Goal: Transaction & Acquisition: Purchase product/service

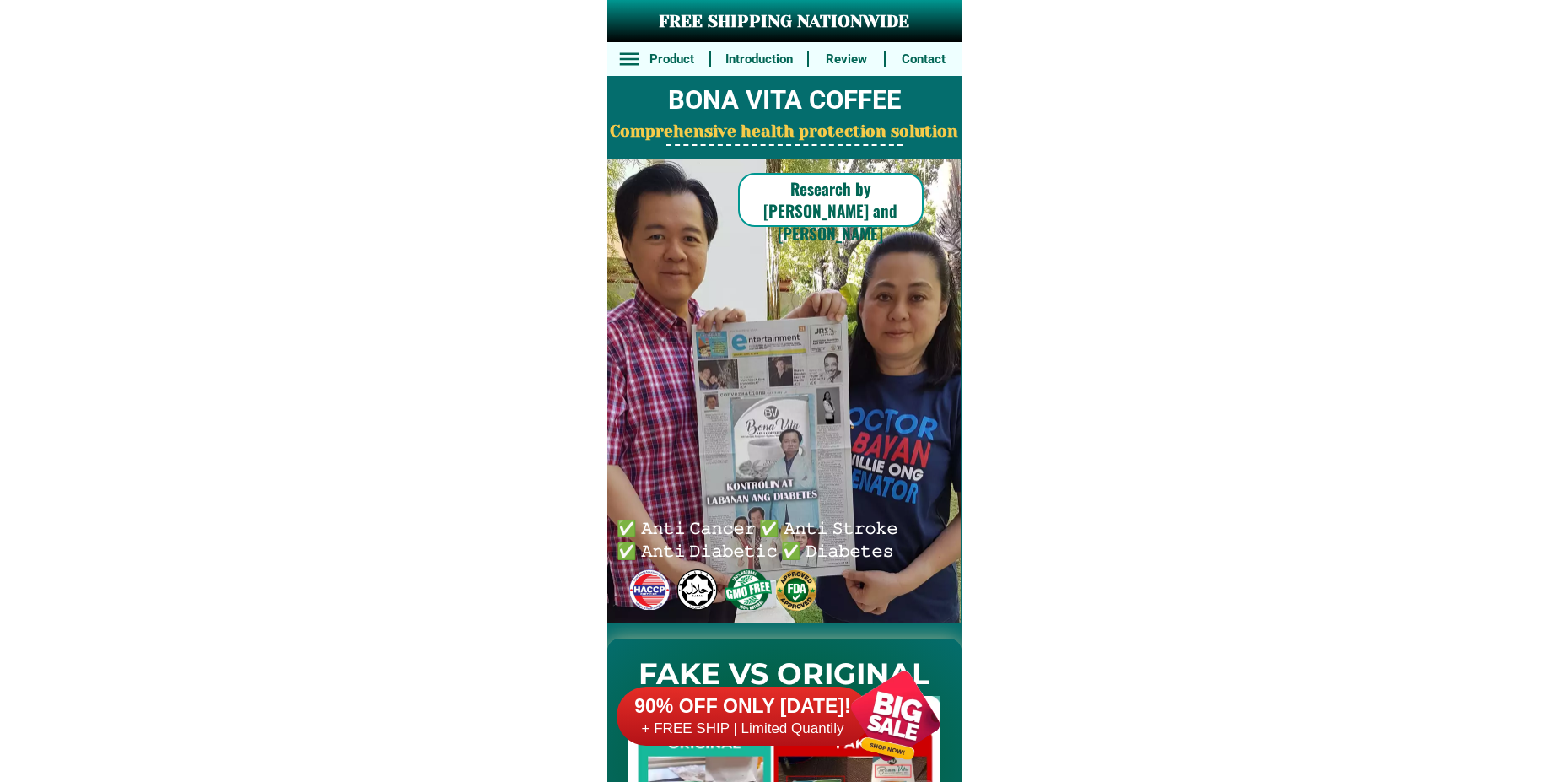
click at [915, 751] on div at bounding box center [895, 715] width 132 height 132
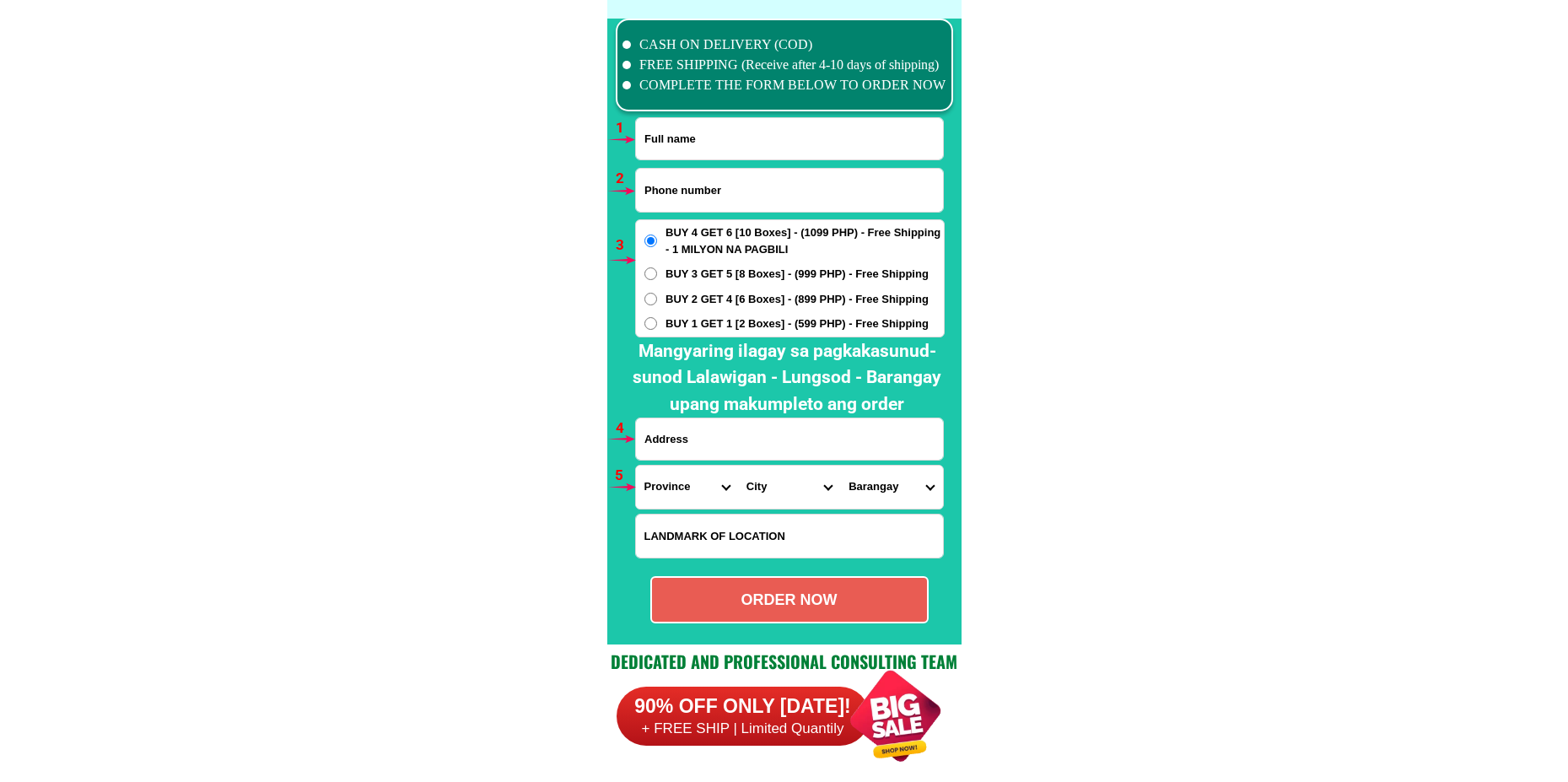
scroll to position [12404, 0]
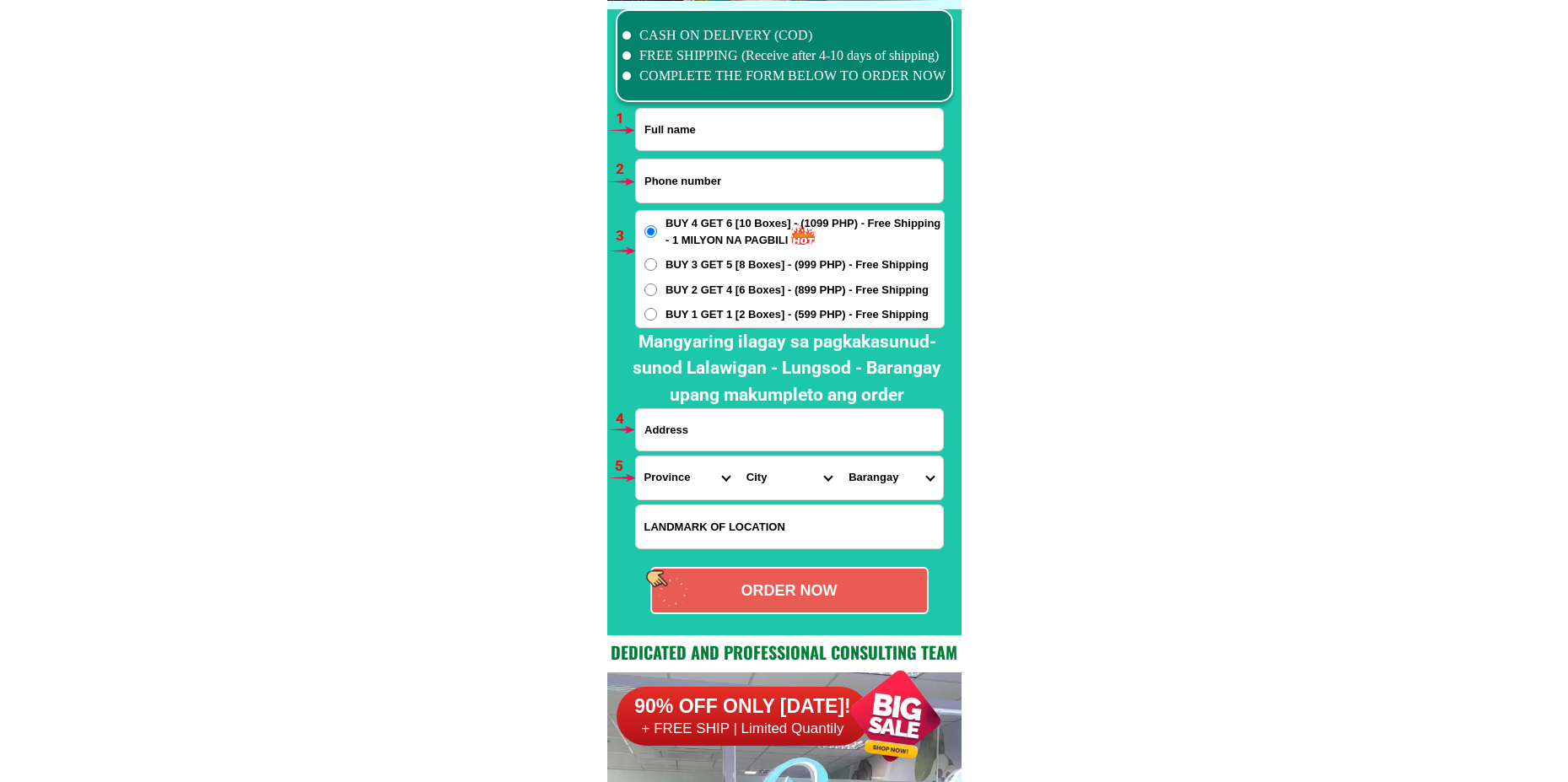
click at [702, 127] on input "Input full_name" at bounding box center [790, 130] width 307 height 42
paste input "[PERSON_NAME]"
type input "[PERSON_NAME]"
click at [708, 415] on input "Input address" at bounding box center [790, 429] width 307 height 42
paste input "[STREET_ADDRESS] Phase3 central [GEOGRAPHIC_DATA] 2 molino 3 [GEOGRAPHIC_DATA],…"
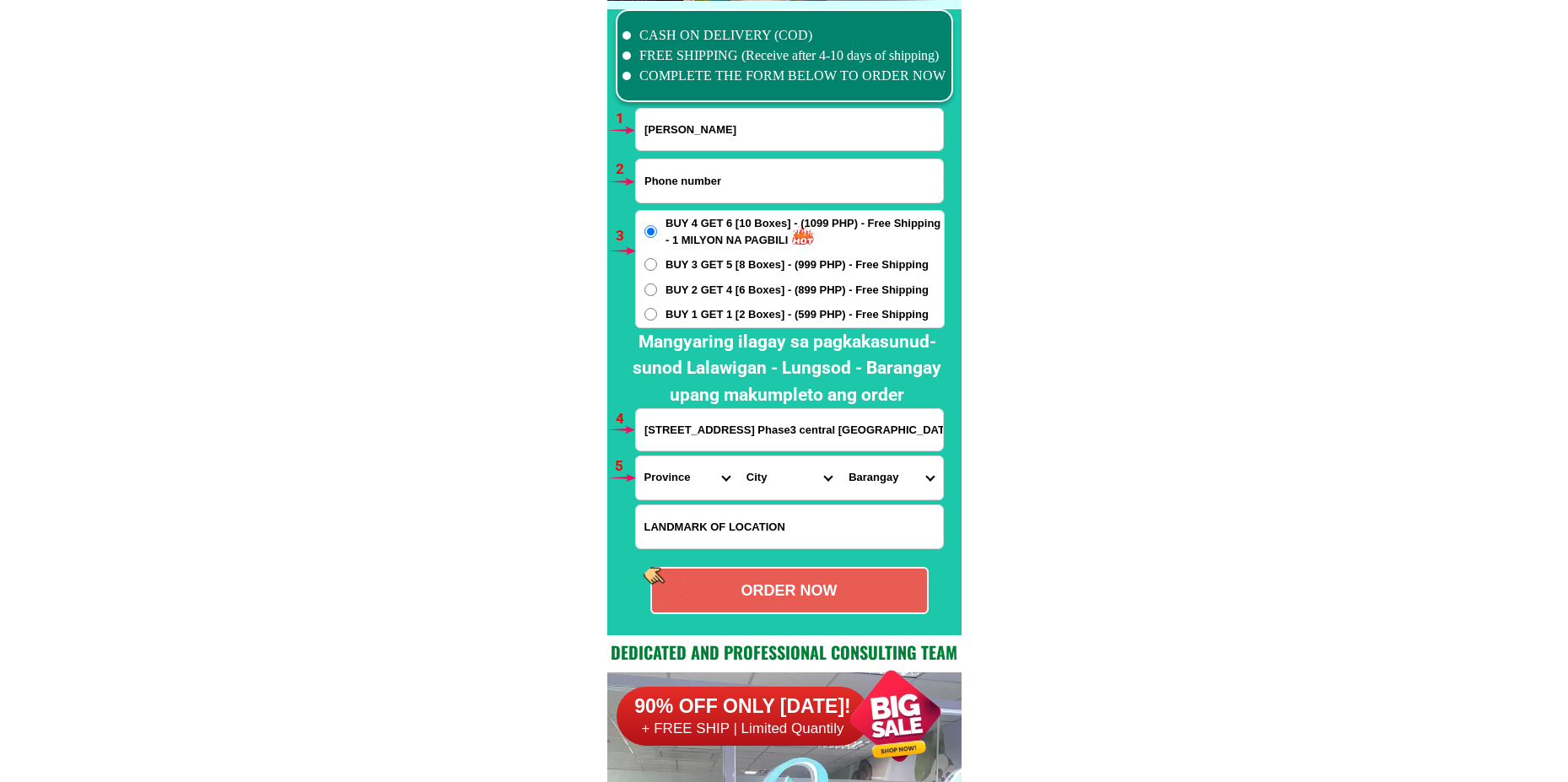
scroll to position [0, 59]
type input "[STREET_ADDRESS] Phase3 central [GEOGRAPHIC_DATA] 2 molino 3 [GEOGRAPHIC_DATA],…"
click at [959, 379] on div at bounding box center [784, 322] width 355 height 626
click at [688, 483] on select "Province [GEOGRAPHIC_DATA] [GEOGRAPHIC_DATA][PERSON_NAME][GEOGRAPHIC_DATA][GEOG…" at bounding box center [687, 478] width 102 height 43
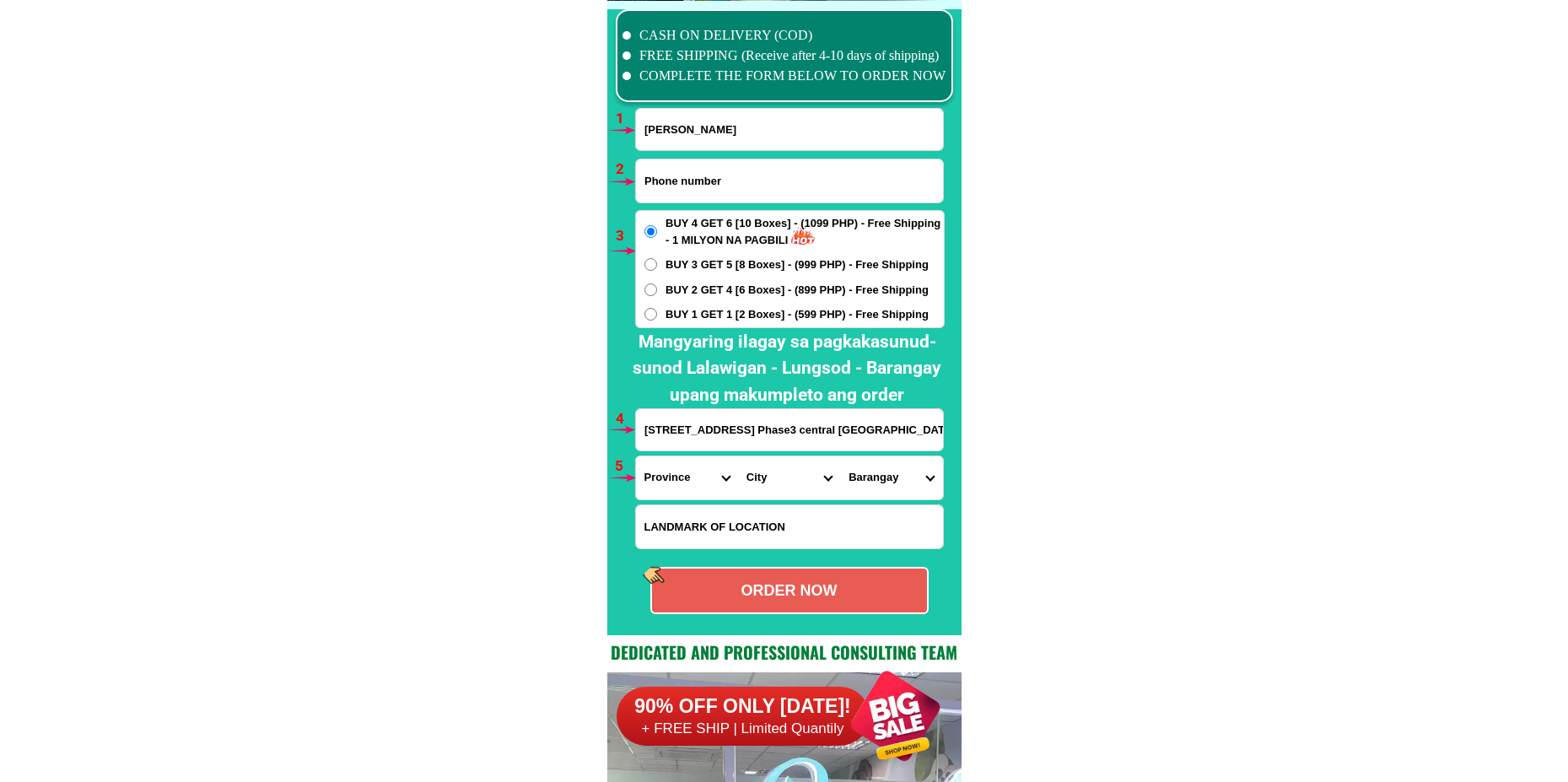
select select "63_826"
click at [636, 456] on select "Province [GEOGRAPHIC_DATA] [GEOGRAPHIC_DATA][PERSON_NAME][GEOGRAPHIC_DATA][GEOG…" at bounding box center [687, 478] width 102 height 43
drag, startPoint x: 786, startPoint y: 489, endPoint x: 783, endPoint y: 466, distance: 23.2
click at [783, 488] on select "City [PERSON_NAME] [PERSON_NAME] [GEOGRAPHIC_DATA]-city [GEOGRAPHIC_DATA]-[GEOG…" at bounding box center [789, 478] width 102 height 43
select select "63_8268103"
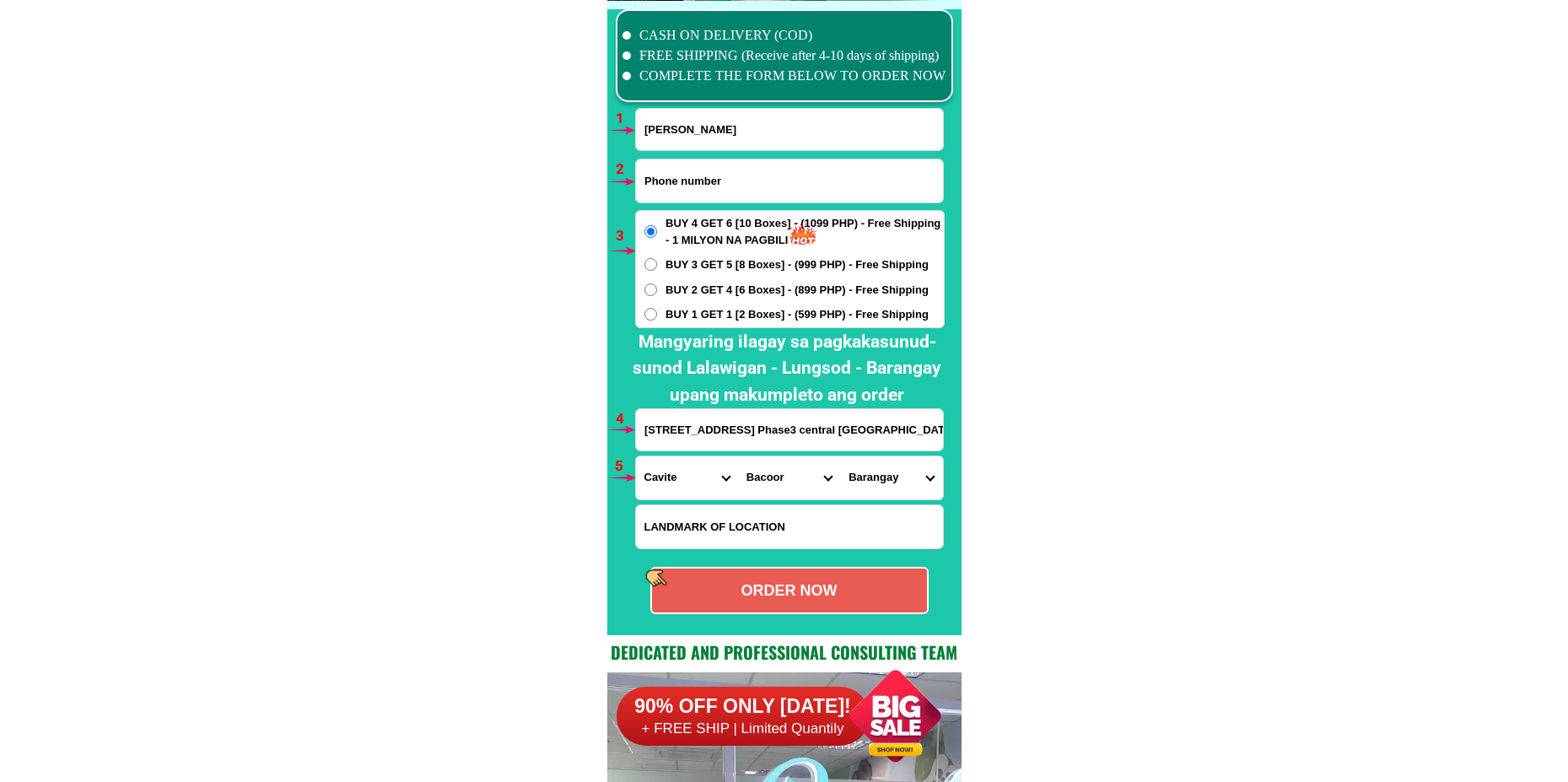
click at [738, 456] on select "City [PERSON_NAME] [PERSON_NAME] [GEOGRAPHIC_DATA]-city [GEOGRAPHIC_DATA]-[GEOG…" at bounding box center [789, 478] width 102 height 43
drag, startPoint x: 870, startPoint y: 483, endPoint x: 872, endPoint y: 467, distance: 16.1
click at [869, 482] on select "Barangay [PERSON_NAME] [PERSON_NAME] Aniban iii Aniban iv Aniban v Banalo Bayan…" at bounding box center [891, 478] width 102 height 43
click at [840, 456] on select "Barangay [PERSON_NAME] [PERSON_NAME] Aniban iii Aniban iv Aniban v Banalo Bayan…" at bounding box center [891, 478] width 102 height 43
click at [877, 479] on select "Barangay [PERSON_NAME] [PERSON_NAME] Aniban iii Aniban iv Aniban v Banalo Bayan…" at bounding box center [891, 478] width 102 height 43
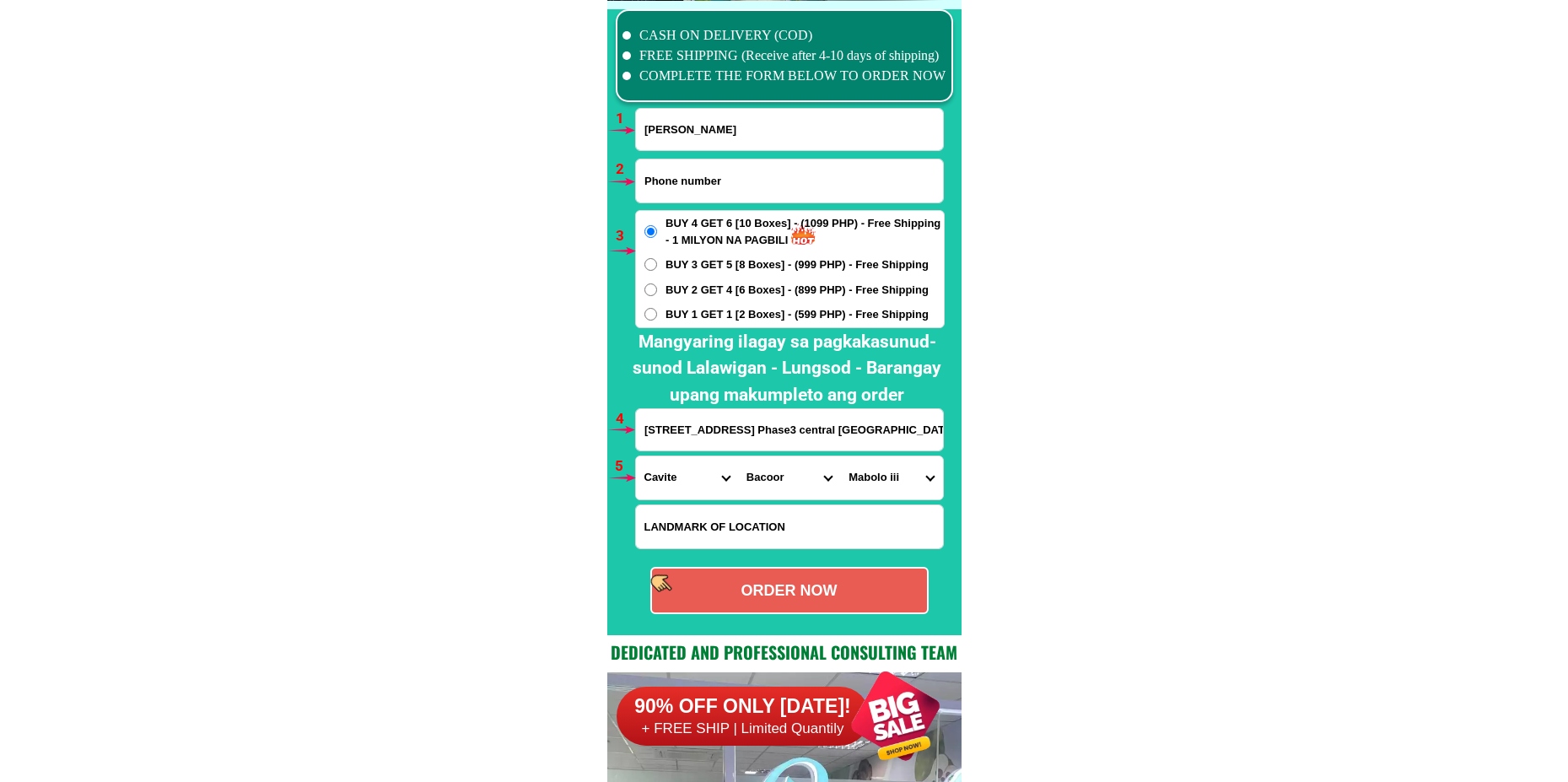
select select "63_82681033472"
click at [840, 456] on select "Barangay [PERSON_NAME] [PERSON_NAME] Aniban iii Aniban iv Aniban v Banalo Bayan…" at bounding box center [891, 478] width 102 height 43
click at [854, 581] on div "ORDER NOW" at bounding box center [790, 590] width 279 height 47
radio input "true"
click at [683, 179] on input "Input phone_number" at bounding box center [790, 180] width 307 height 43
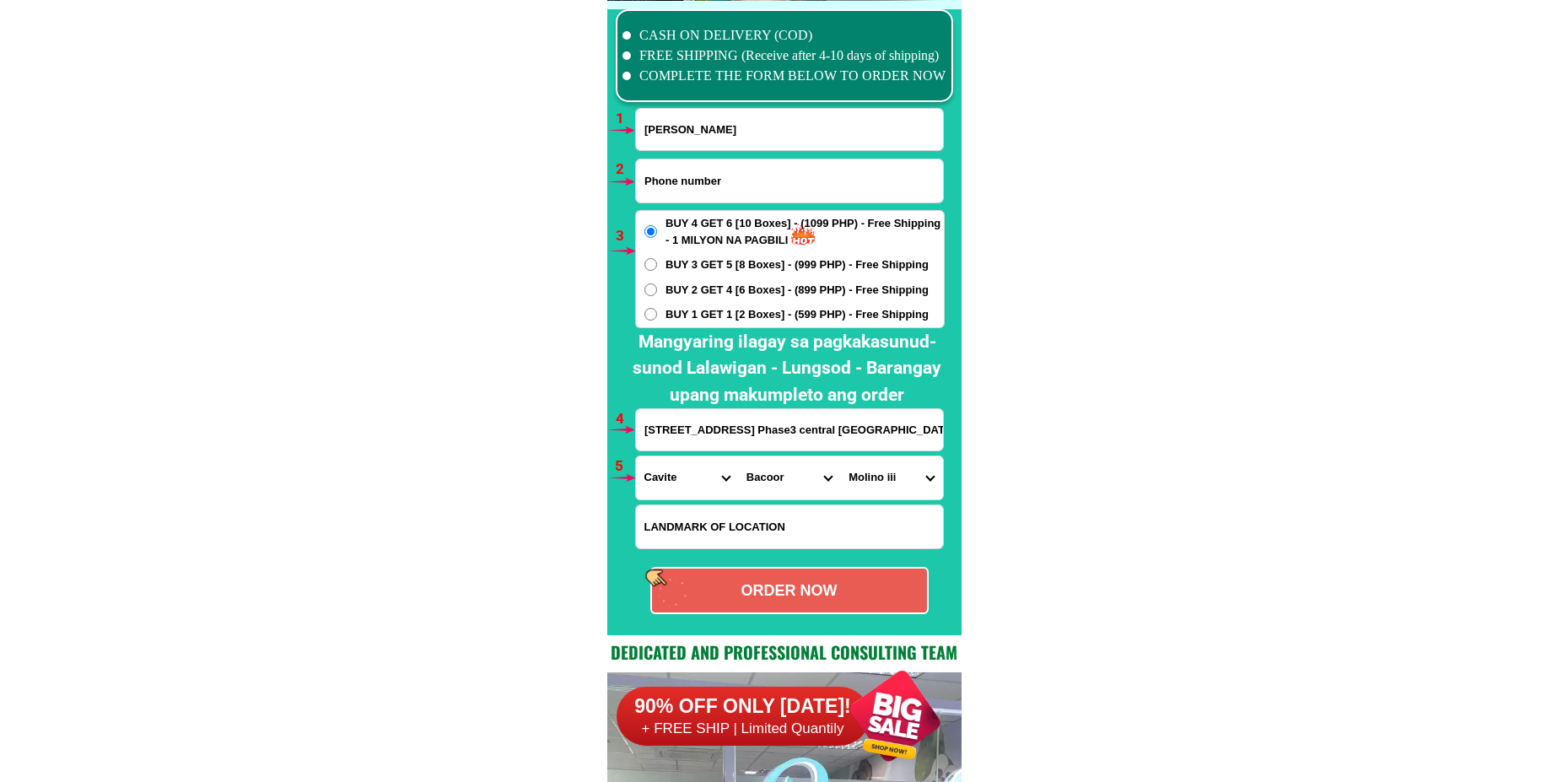
paste input "09523567980"
type input "09523567980"
click at [732, 606] on div "ORDER NOW" at bounding box center [790, 590] width 279 height 47
radio input "true"
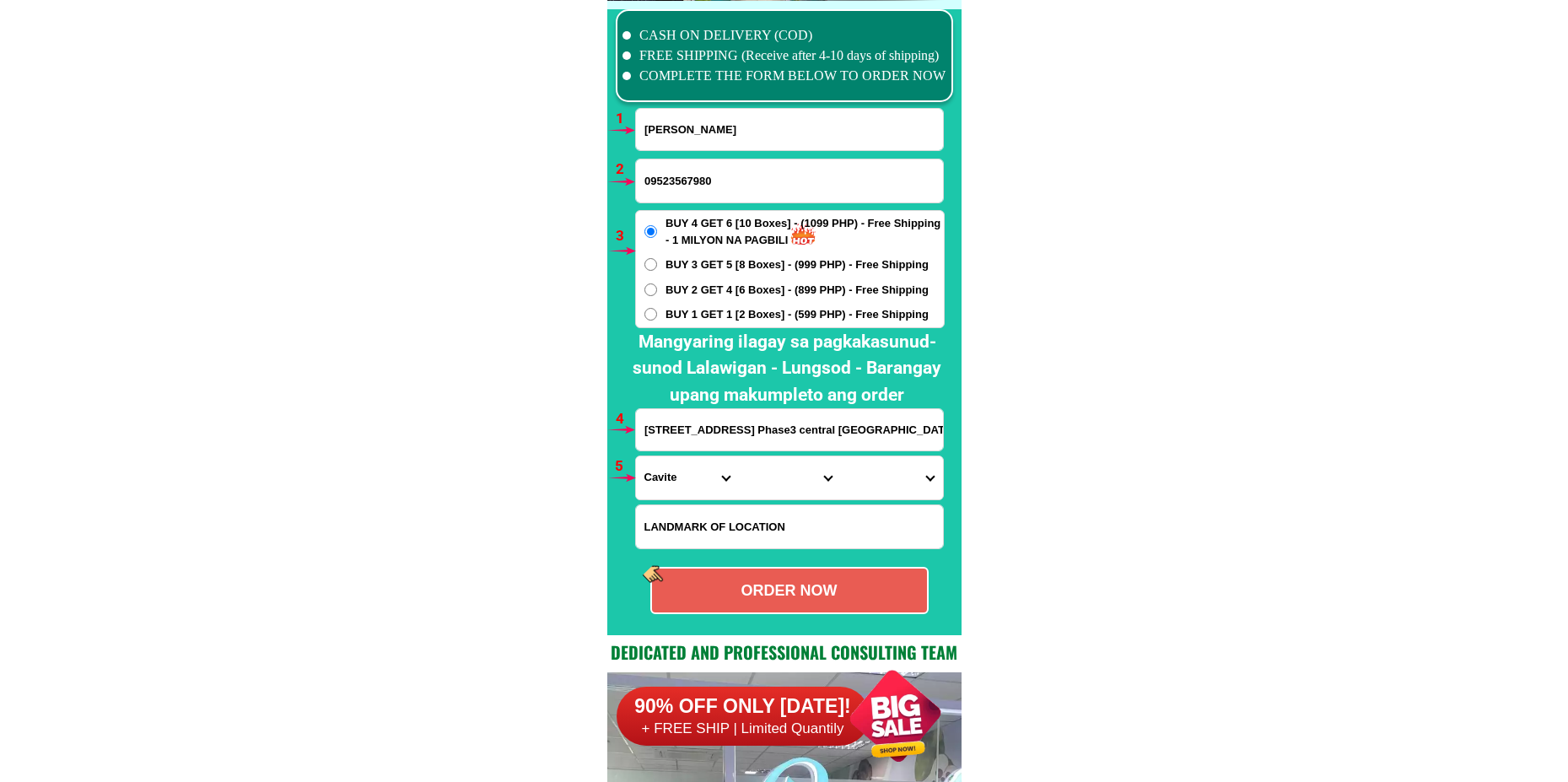
click at [702, 133] on input "[PERSON_NAME]" at bounding box center [790, 130] width 307 height 42
paste input "[PERSON_NAME]"
type input "[PERSON_NAME]"
click at [677, 184] on input "09523567980" at bounding box center [790, 180] width 307 height 43
paste input "09756501297"
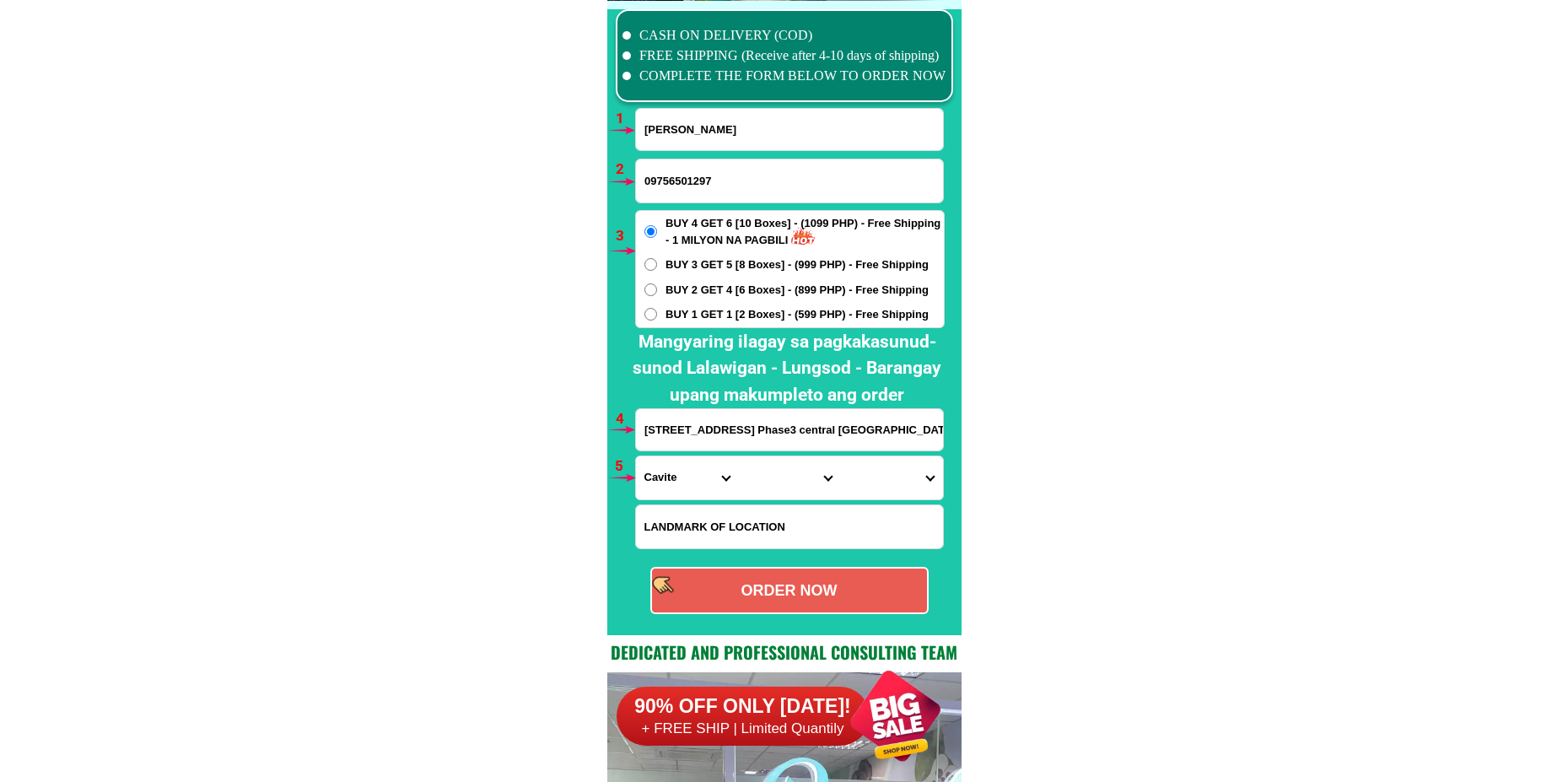
type input "09756501297"
click at [738, 427] on input "[STREET_ADDRESS] Phase3 central [GEOGRAPHIC_DATA] 2 molino 3 [GEOGRAPHIC_DATA],…" at bounding box center [790, 429] width 307 height 42
paste input "P1 Sta. [PERSON_NAME]"
type input "P1 Sta. [PERSON_NAME]"
click at [681, 472] on select "Province [GEOGRAPHIC_DATA] [GEOGRAPHIC_DATA][PERSON_NAME][GEOGRAPHIC_DATA][GEOG…" at bounding box center [687, 478] width 102 height 43
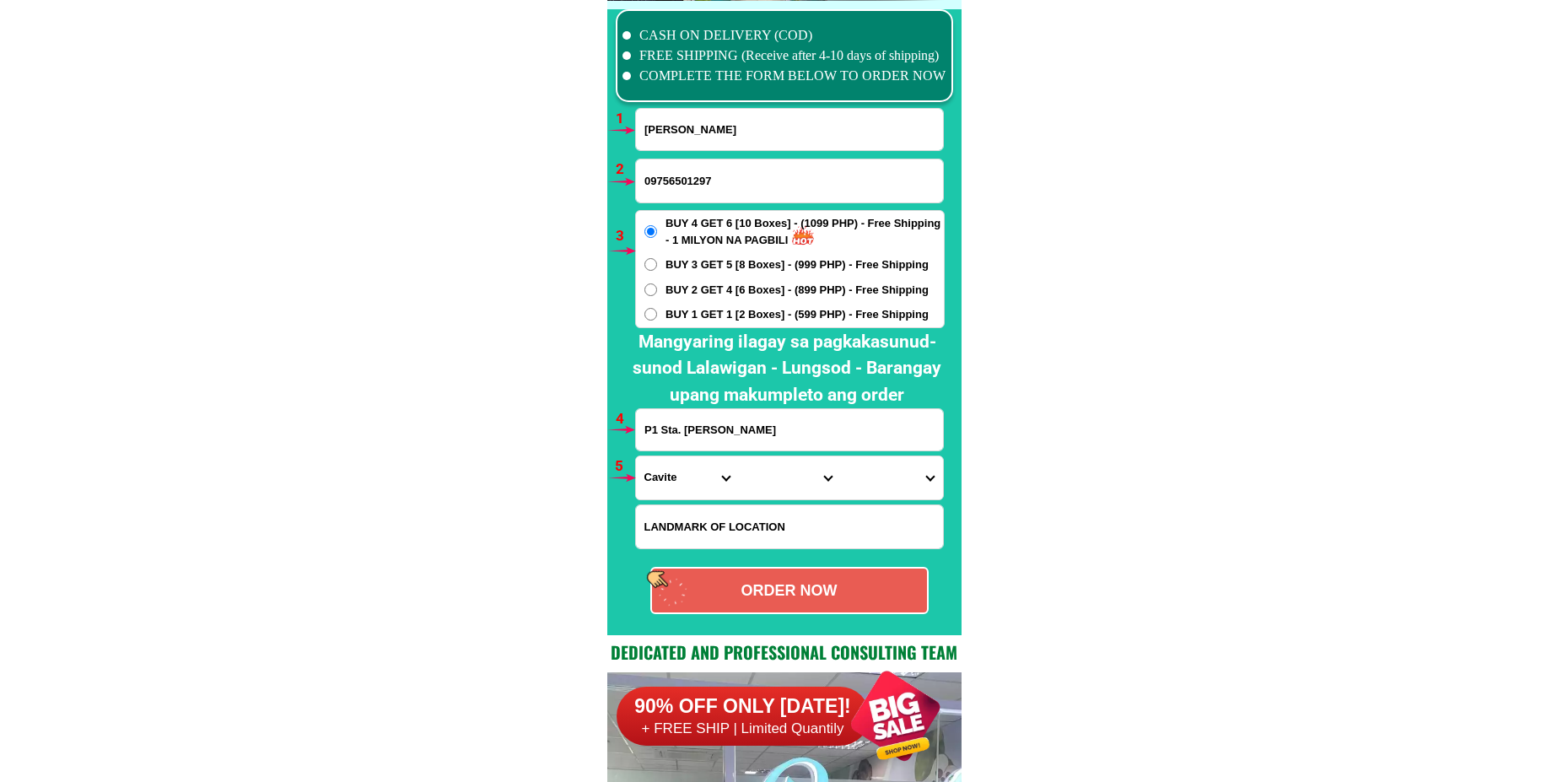
select select "63_305"
click at [636, 456] on select "Province [GEOGRAPHIC_DATA] [GEOGRAPHIC_DATA][PERSON_NAME][GEOGRAPHIC_DATA][GEOG…" at bounding box center [687, 478] width 102 height 43
click at [740, 476] on select "City [GEOGRAPHIC_DATA][PERSON_NAME]-city [GEOGRAPHIC_DATA][PERSON_NAME] Echague…" at bounding box center [789, 478] width 102 height 43
select select "63_305751"
click at [738, 456] on select "City [GEOGRAPHIC_DATA][PERSON_NAME]-city [GEOGRAPHIC_DATA][PERSON_NAME] Echague…" at bounding box center [789, 478] width 102 height 43
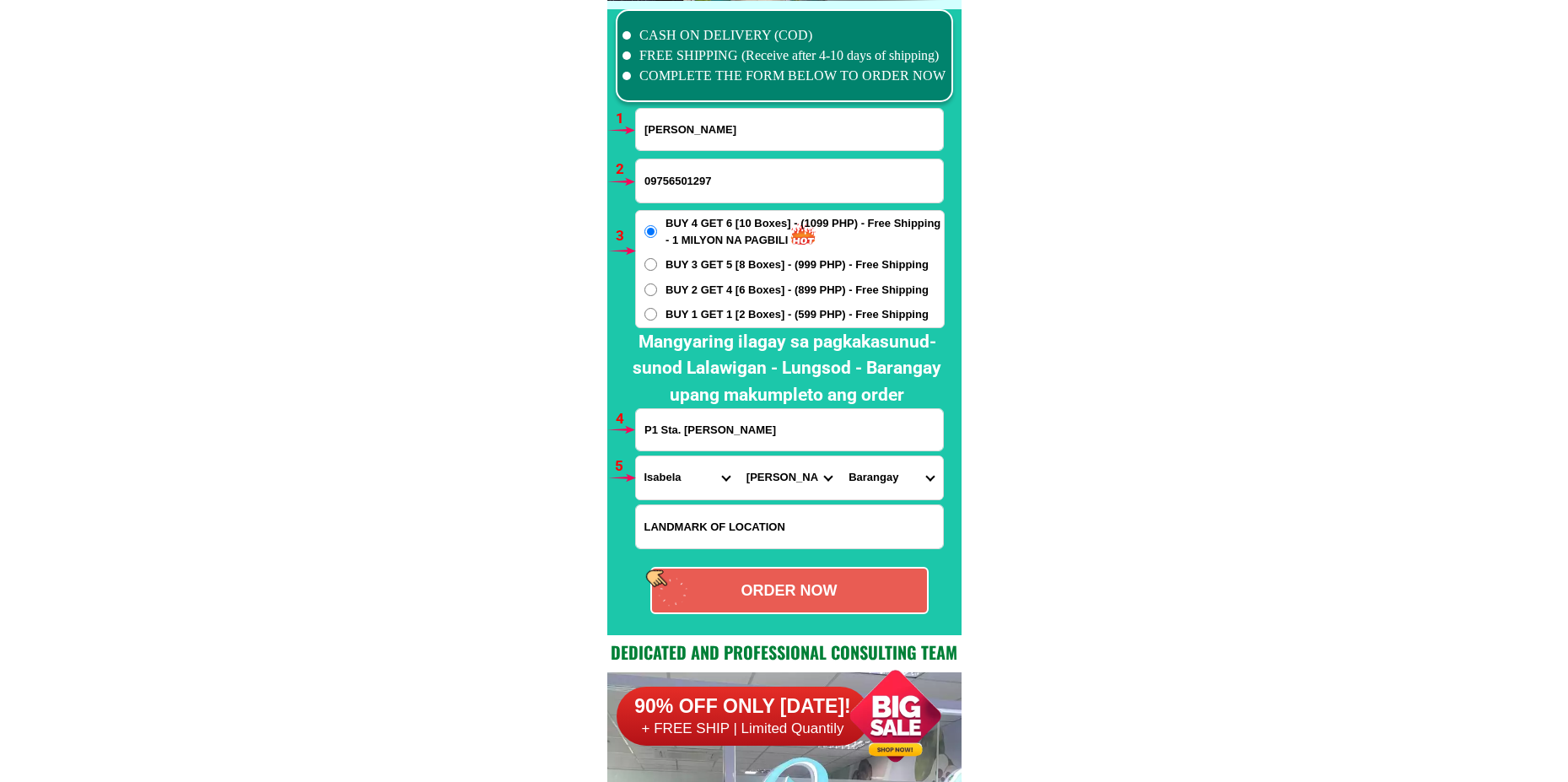
click at [883, 469] on select "Barangay Amistad [PERSON_NAME] (pob.) [PERSON_NAME] Bagnos Bagong sikat Bantug-…" at bounding box center [891, 478] width 102 height 43
select select "63_3057519735"
click at [840, 456] on select "Barangay Amistad [PERSON_NAME] (pob.) [PERSON_NAME] Bagnos Bagong sikat Bantug-…" at bounding box center [891, 478] width 102 height 43
click at [791, 586] on div "ORDER NOW" at bounding box center [790, 590] width 275 height 23
radio input "true"
